Goal: Communication & Community: Answer question/provide support

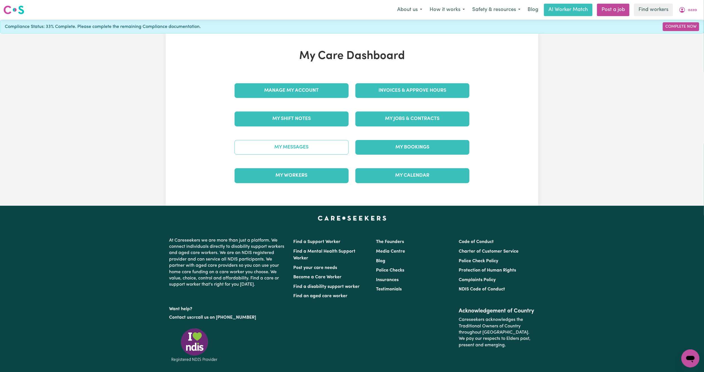
click at [289, 145] on link "My Messages" at bounding box center [292, 147] width 114 height 15
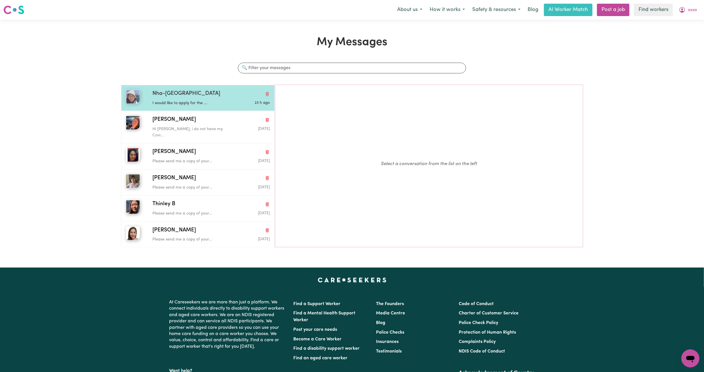
click at [209, 99] on div "I would like to apply for the ..." at bounding box center [191, 102] width 78 height 8
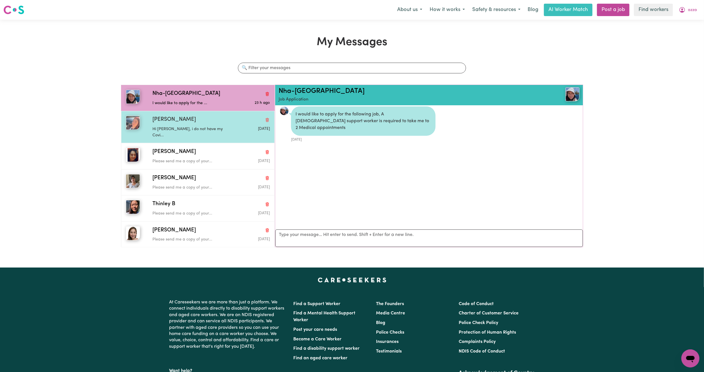
click at [197, 127] on p "Hi [PERSON_NAME], i do not have my Covi..." at bounding box center [191, 132] width 78 height 12
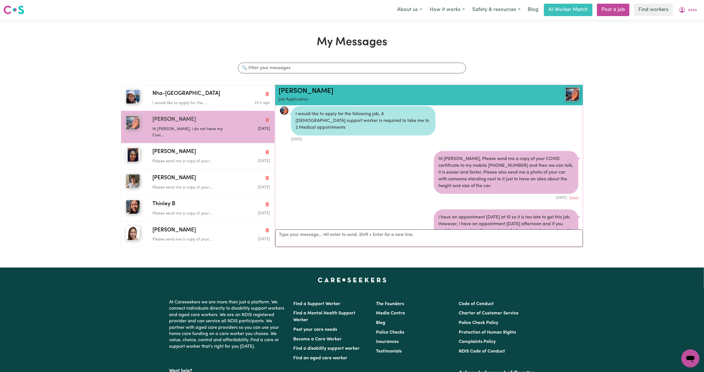
scroll to position [60, 0]
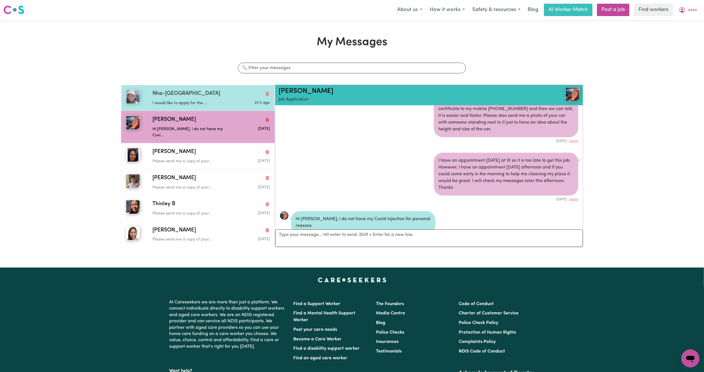
click at [202, 93] on div "Nha-[GEOGRAPHIC_DATA]" at bounding box center [210, 94] width 117 height 8
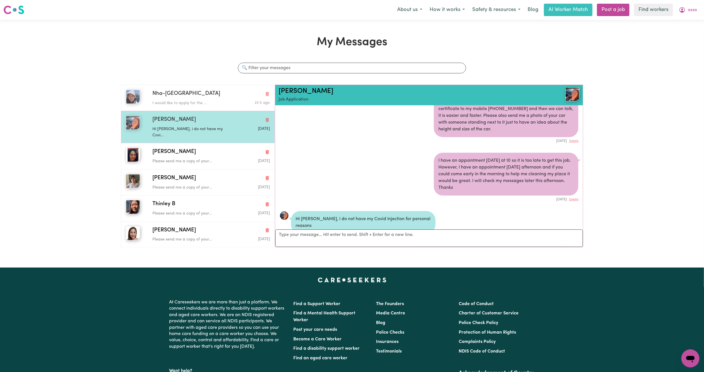
scroll to position [4, 0]
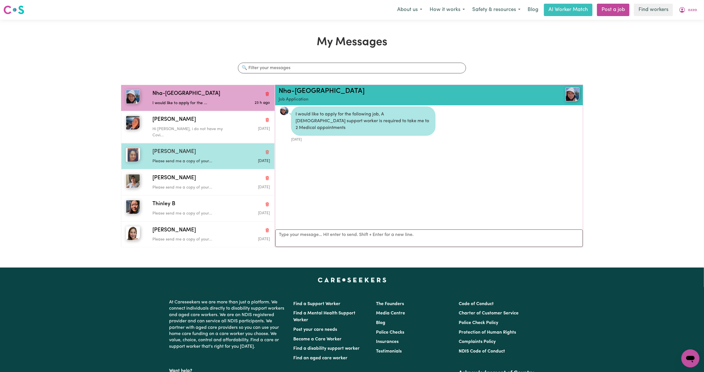
click at [191, 158] on p "Please send me a copy of your..." at bounding box center [191, 161] width 78 height 6
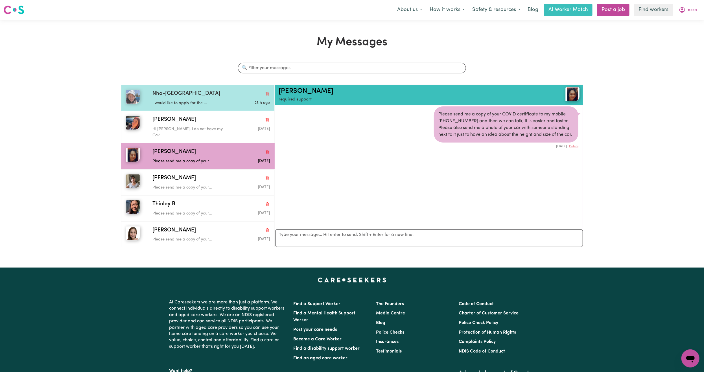
click at [187, 103] on p "I would like to apply for the ..." at bounding box center [191, 103] width 78 height 6
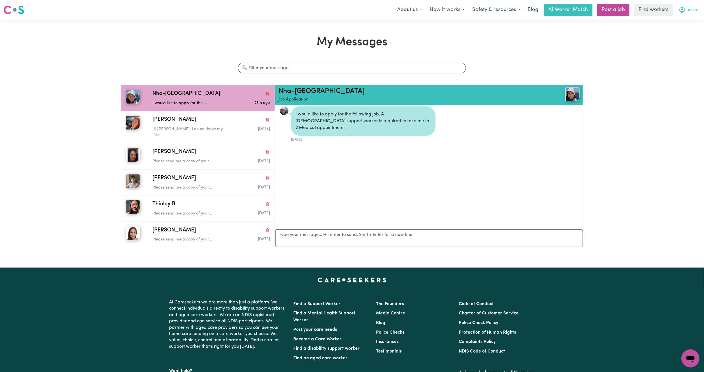
click at [693, 13] on span "azza" at bounding box center [692, 10] width 9 height 6
click at [686, 17] on link "My Dashboard" at bounding box center [678, 22] width 45 height 11
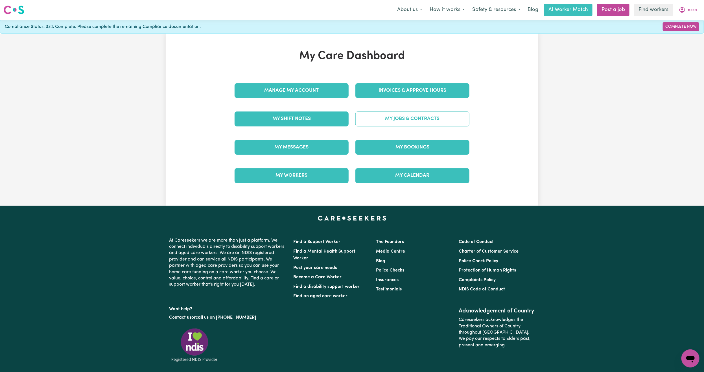
click at [409, 121] on link "My Jobs & Contracts" at bounding box center [412, 118] width 114 height 15
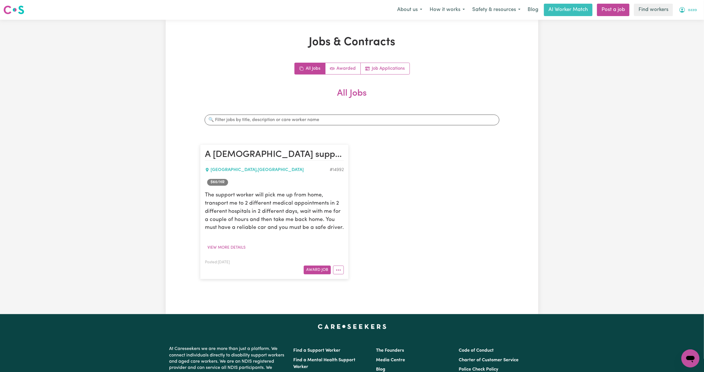
click at [693, 14] on button "azza" at bounding box center [687, 10] width 25 height 12
click at [682, 30] on link "Logout" at bounding box center [678, 32] width 45 height 11
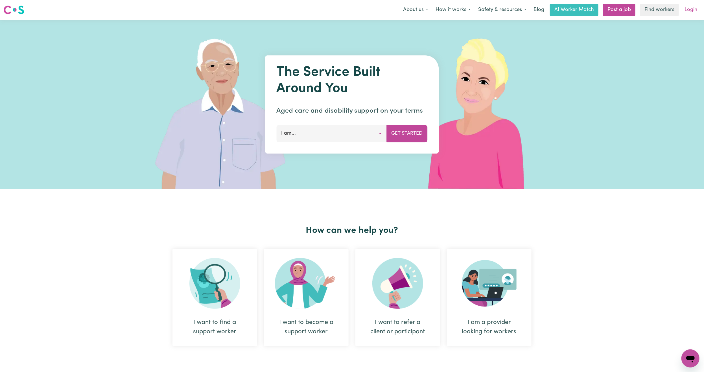
click at [692, 12] on link "Login" at bounding box center [690, 10] width 19 height 12
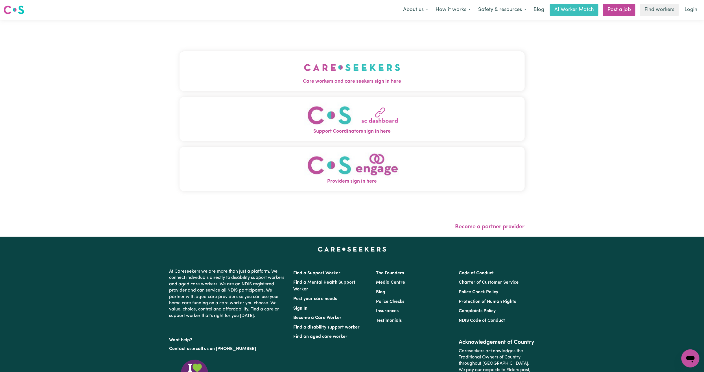
click at [305, 65] on img "Care workers and care seekers sign in here" at bounding box center [352, 67] width 96 height 21
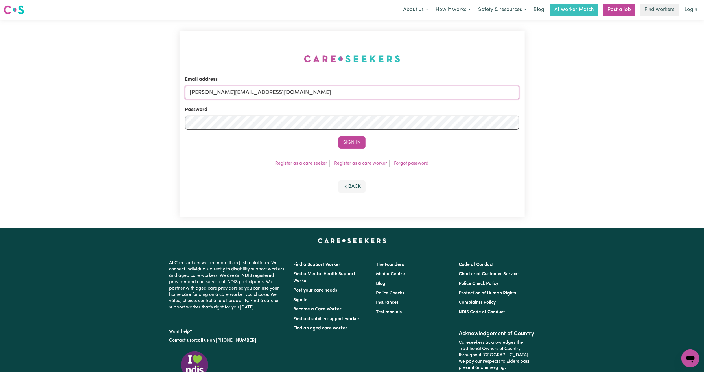
click at [261, 88] on input "[PERSON_NAME][EMAIL_ADDRESS][DOMAIN_NAME]" at bounding box center [352, 93] width 334 height 14
drag, startPoint x: 218, startPoint y: 93, endPoint x: 461, endPoint y: 134, distance: 246.4
click at [461, 134] on form "Email address [EMAIL_ADDRESS][PERSON_NAME][DOMAIN_NAME] Password Sign In" at bounding box center [352, 112] width 334 height 73
type input "superuser~[EMAIL_ADDRESS][DOMAIN_NAME]"
click at [356, 139] on button "Sign In" at bounding box center [351, 142] width 27 height 12
